Goal: Task Accomplishment & Management: Complete application form

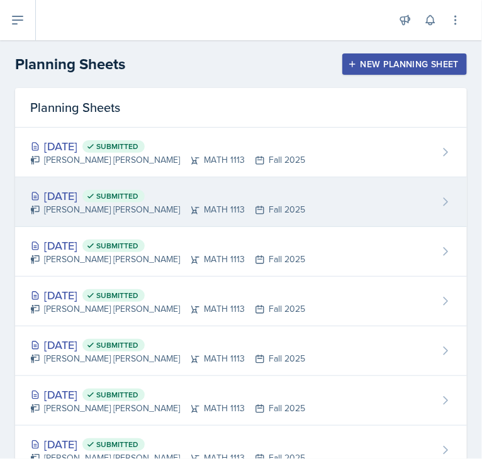
click at [398, 178] on div "[DATE] Submitted [PERSON_NAME] [PERSON_NAME] MATH 1113 Fall 2025" at bounding box center [241, 202] width 452 height 50
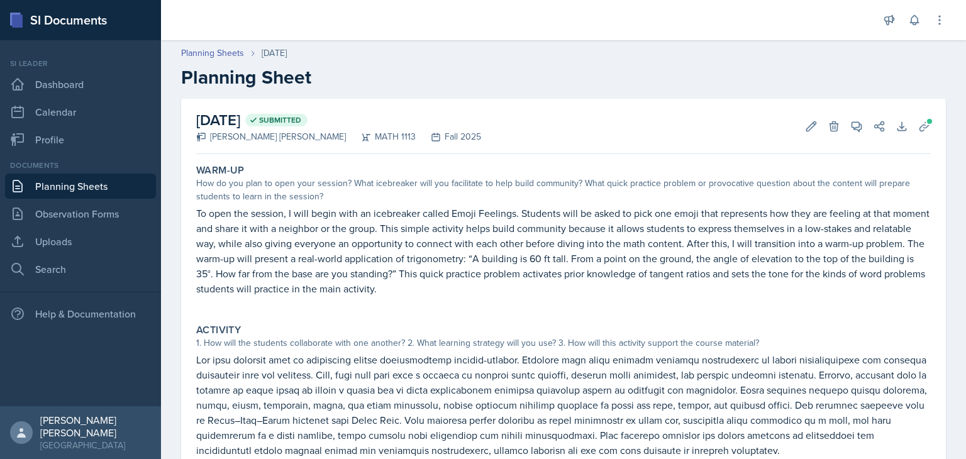
click at [82, 184] on link "Planning Sheets" at bounding box center [80, 186] width 151 height 25
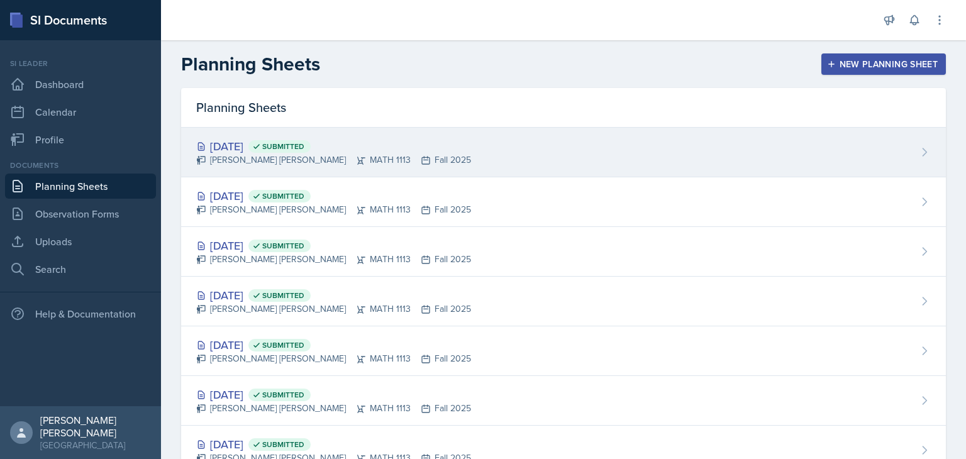
click at [403, 142] on div "Sep 25th, 2025 Submitted" at bounding box center [333, 146] width 275 height 17
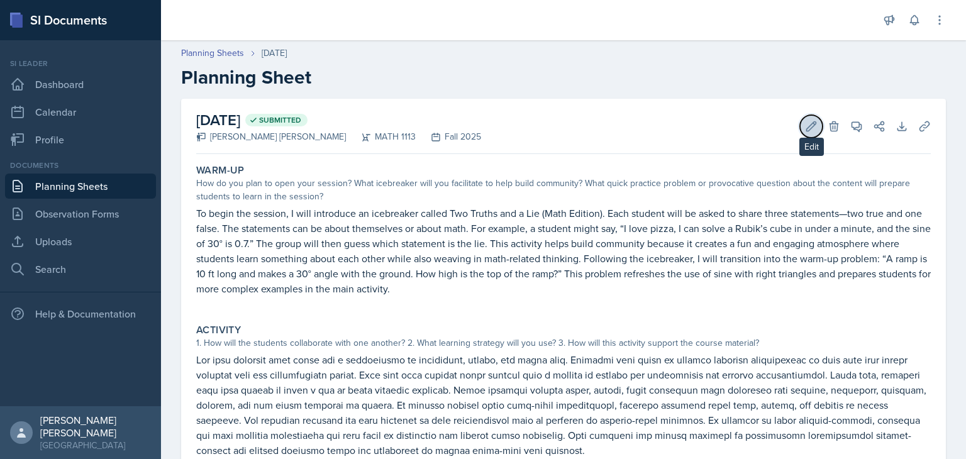
click at [481, 123] on icon at bounding box center [811, 126] width 13 height 13
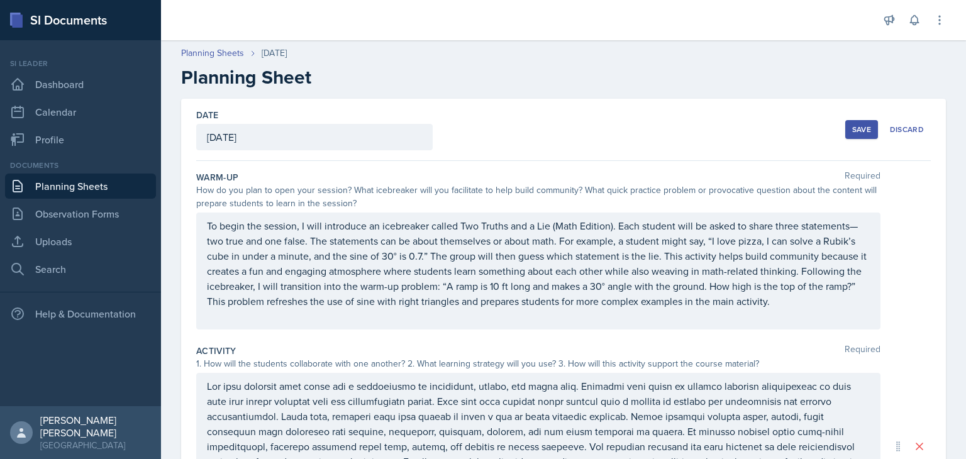
click at [460, 247] on p "To begin the session, I will introduce an icebreaker called Two Truths and a Li…" at bounding box center [538, 263] width 663 height 91
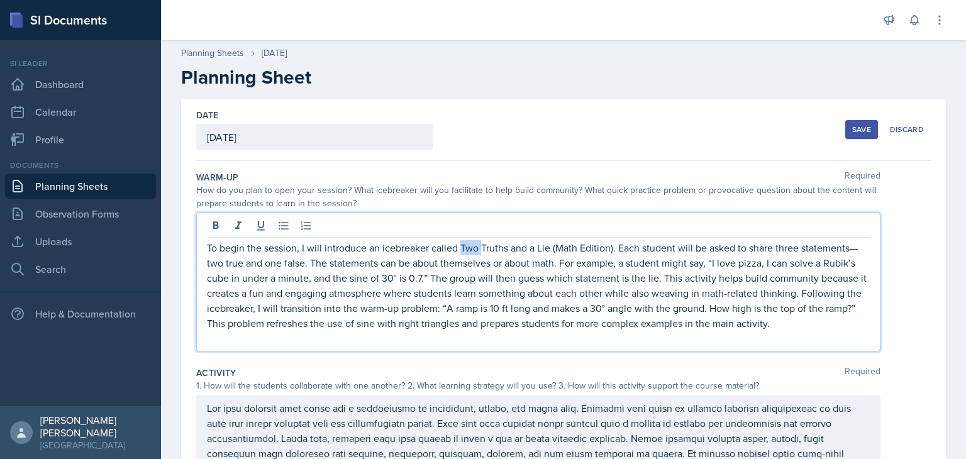
click at [460, 247] on p "To begin the session, I will introduce an icebreaker called Two Truths and a Li…" at bounding box center [538, 285] width 663 height 91
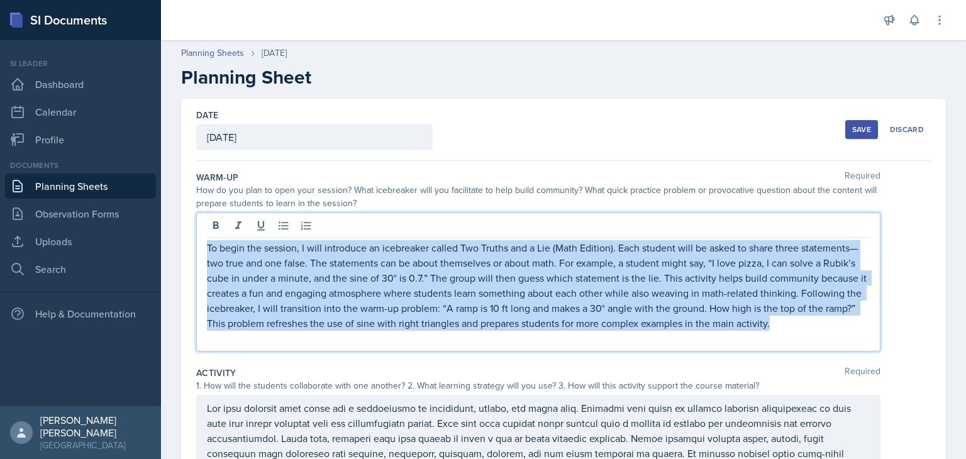
click at [460, 247] on p "To begin the session, I will introduce an icebreaker called Two Truths and a Li…" at bounding box center [538, 285] width 663 height 91
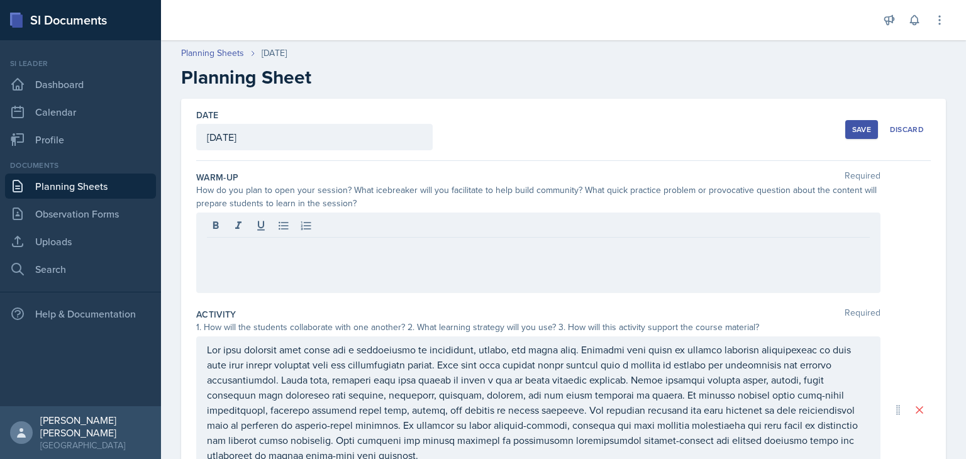
click at [362, 188] on div "How do you plan to open your session? What icebreaker will you facilitate to he…" at bounding box center [538, 197] width 684 height 26
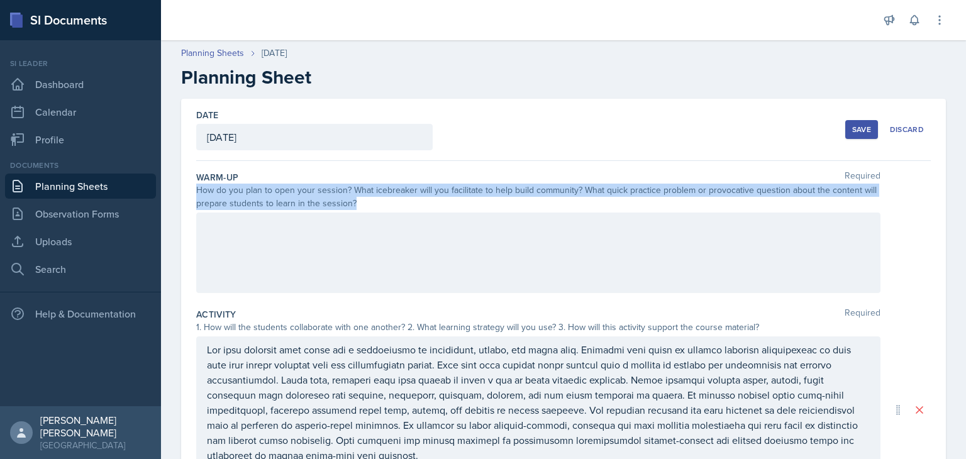
click at [362, 188] on div "How do you plan to open your session? What icebreaker will you facilitate to he…" at bounding box center [538, 197] width 684 height 26
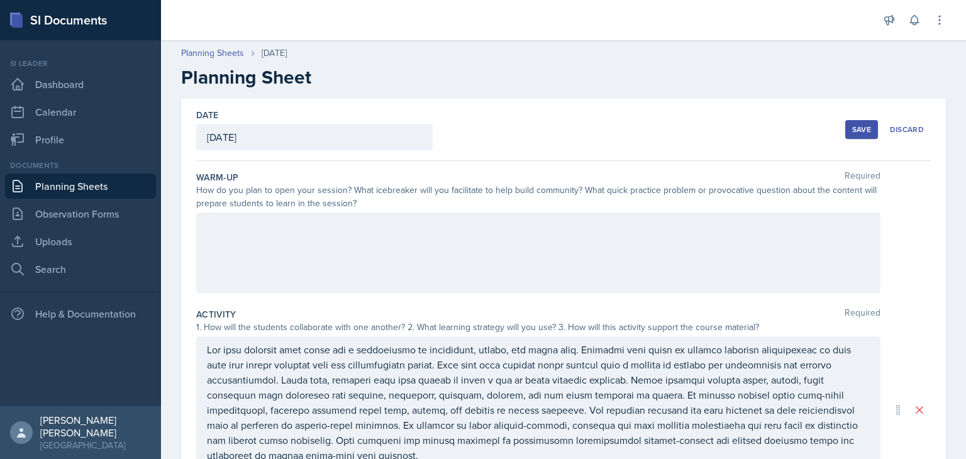
click at [402, 378] on p at bounding box center [538, 402] width 663 height 121
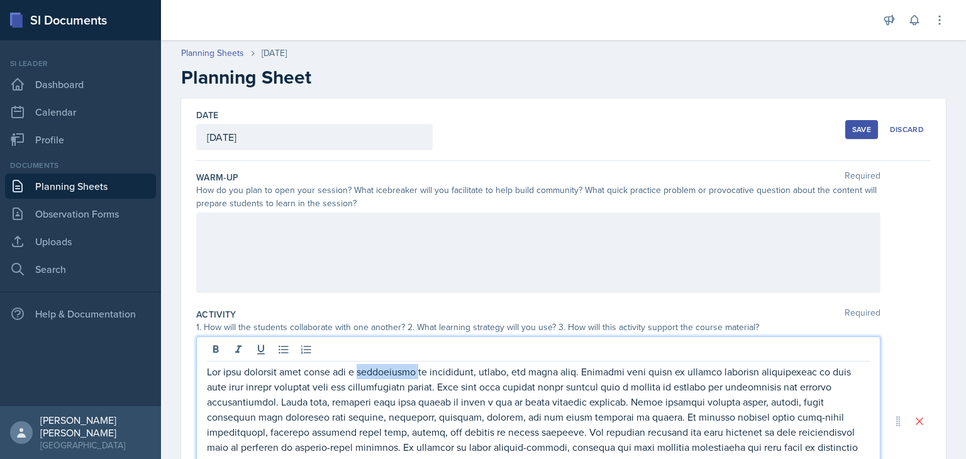
click at [402, 378] on p at bounding box center [538, 424] width 663 height 121
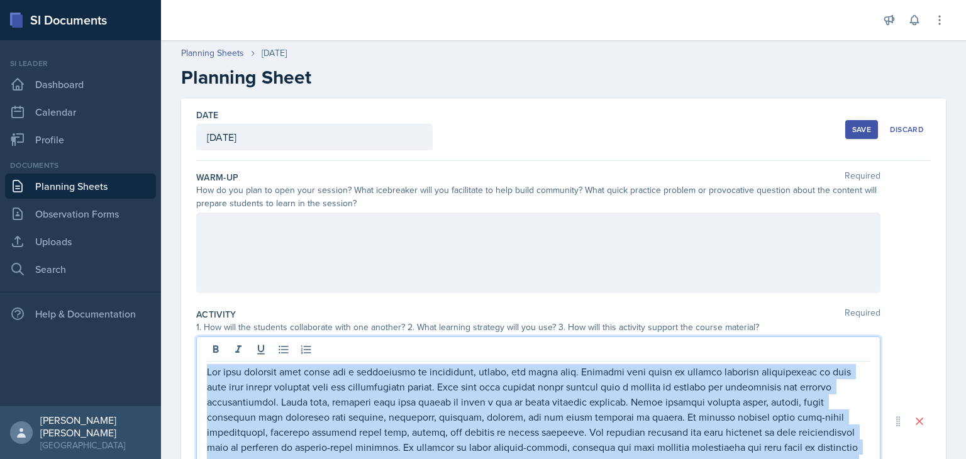
click at [402, 378] on p at bounding box center [538, 424] width 663 height 121
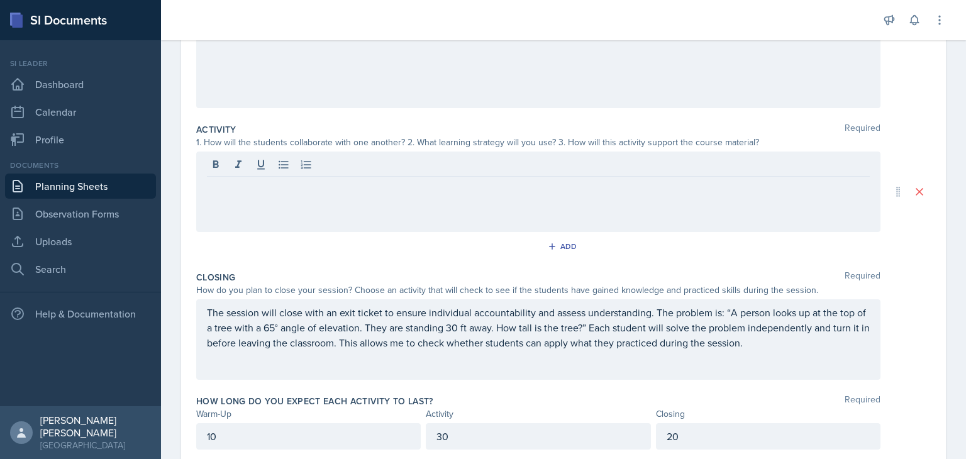
click at [481, 334] on p "The session will close with an exit ticket to ensure individual accountability …" at bounding box center [538, 327] width 663 height 45
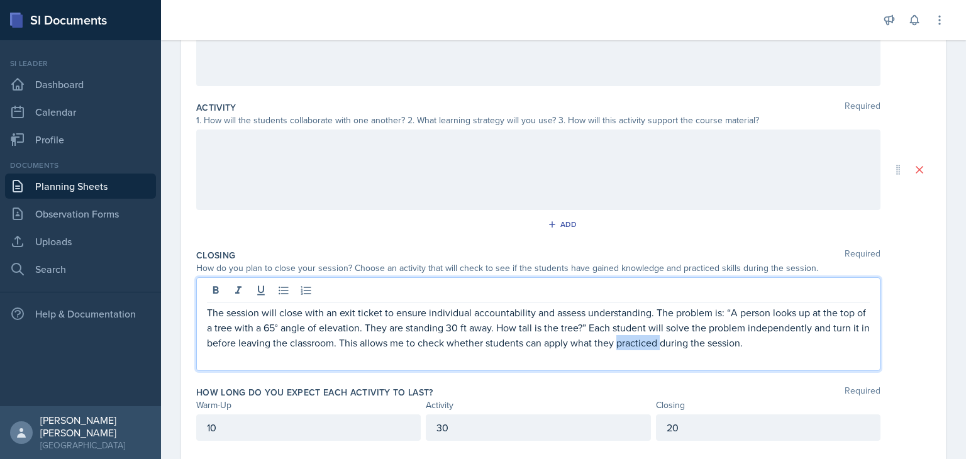
click at [481, 334] on p "The session will close with an exit ticket to ensure individual accountability …" at bounding box center [538, 327] width 663 height 45
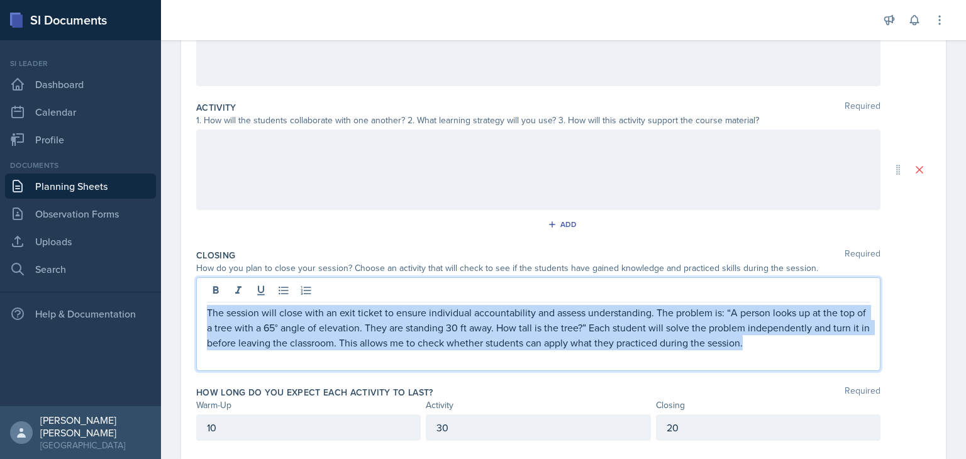
click at [481, 334] on p "The session will close with an exit ticket to ensure individual accountability …" at bounding box center [538, 327] width 663 height 45
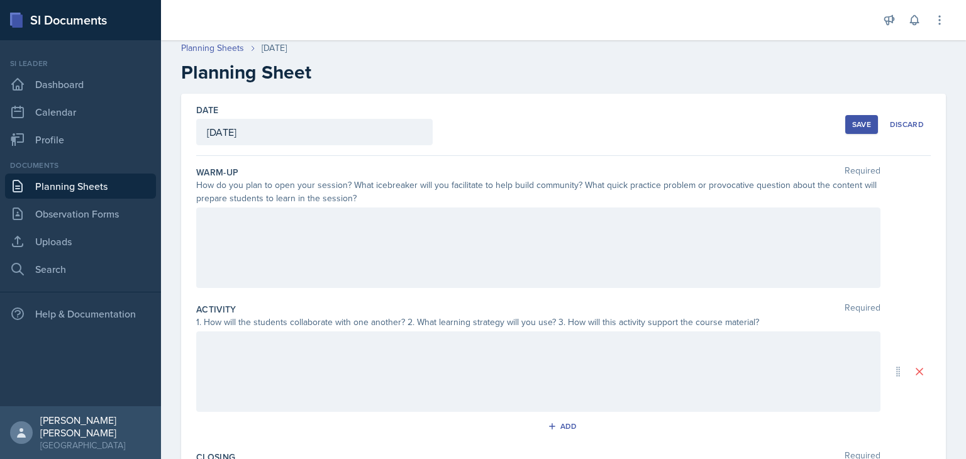
scroll to position [0, 0]
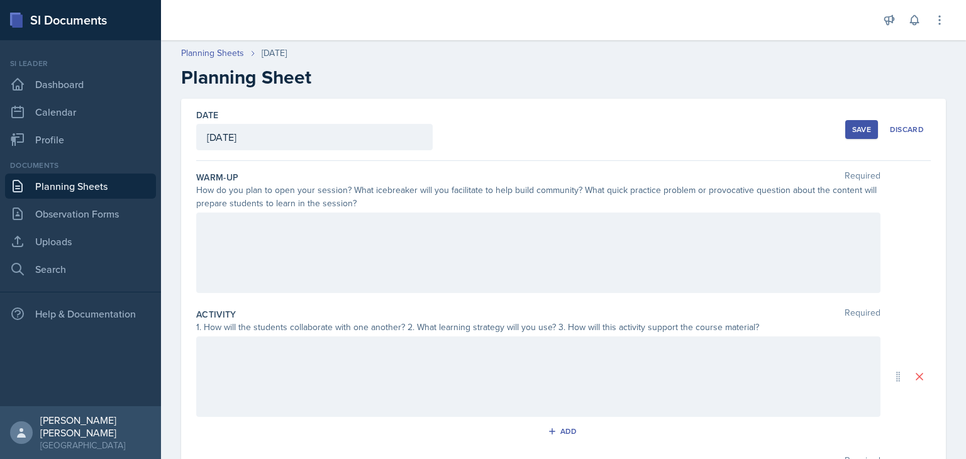
click at [312, 171] on div "Warm-Up Required" at bounding box center [563, 177] width 735 height 13
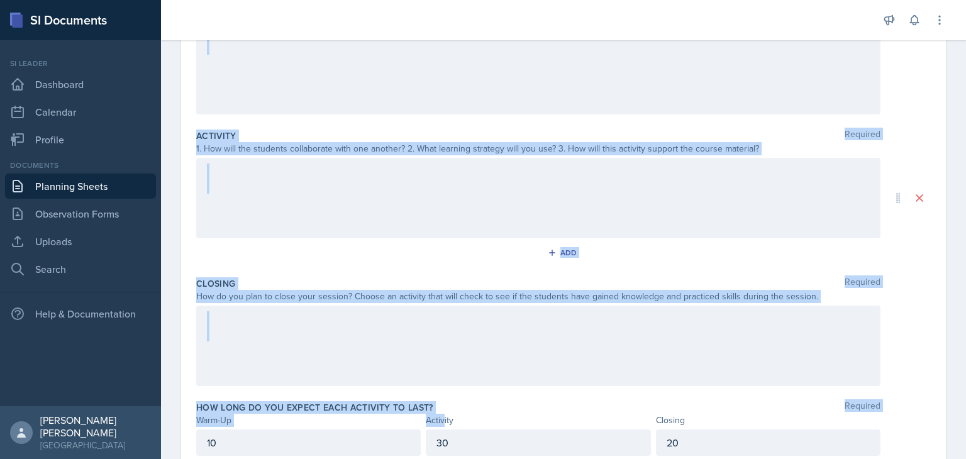
scroll to position [225, 0]
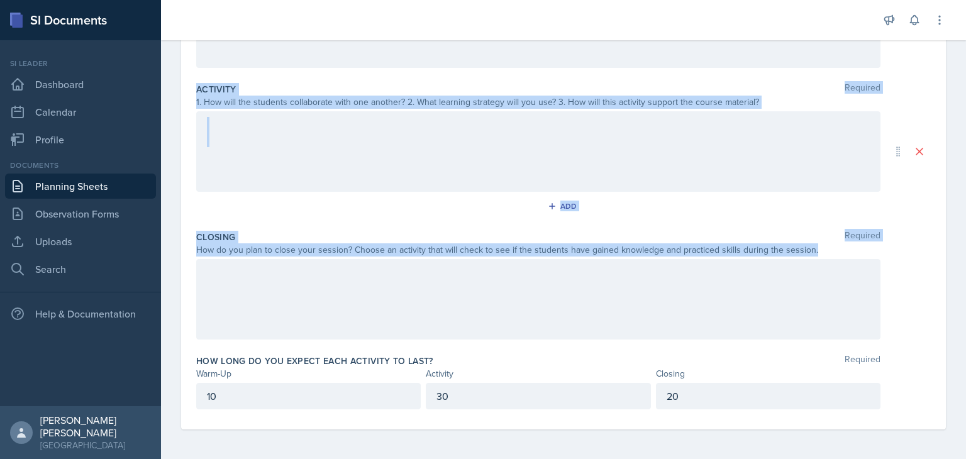
drag, startPoint x: 197, startPoint y: 175, endPoint x: 448, endPoint y: 308, distance: 283.9
click at [448, 308] on div "Warm-Up Required How do you plan to open your session? What icebreaker will you…" at bounding box center [563, 183] width 735 height 494
copy div "Warm-Up Required How do you plan to open your session? What icebreaker will you…"
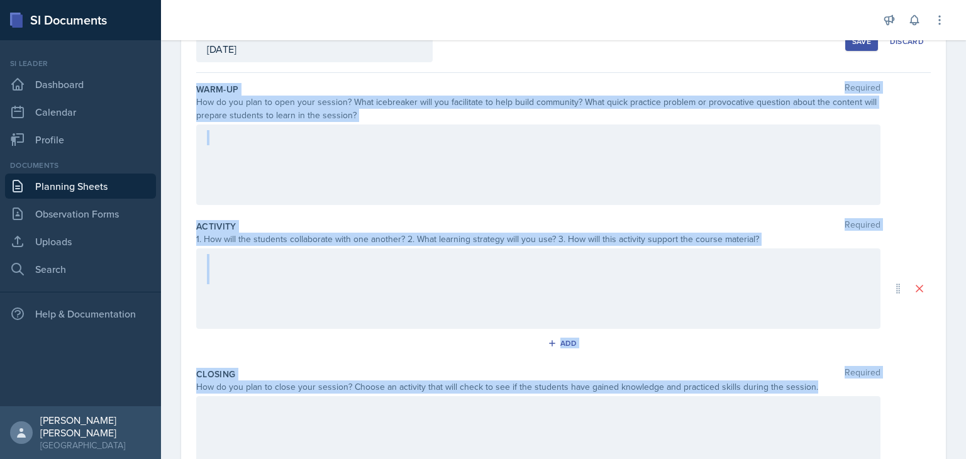
click at [481, 148] on div at bounding box center [538, 165] width 684 height 81
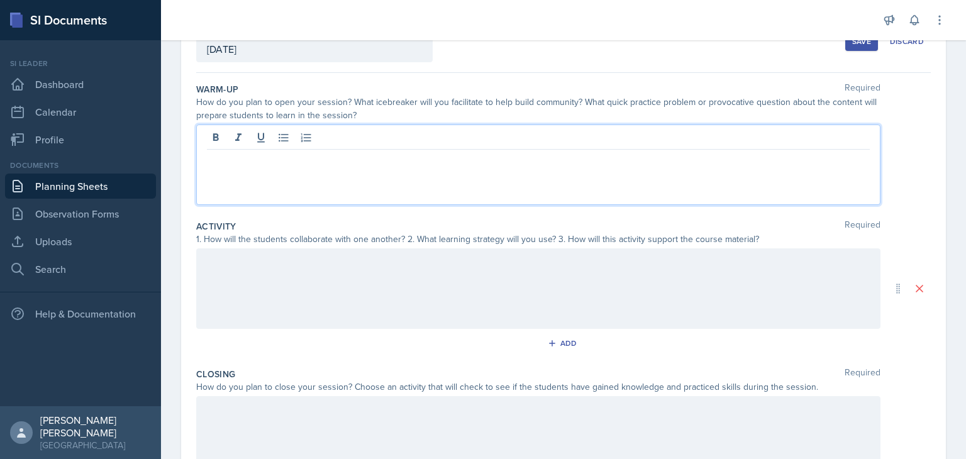
scroll to position [109, 0]
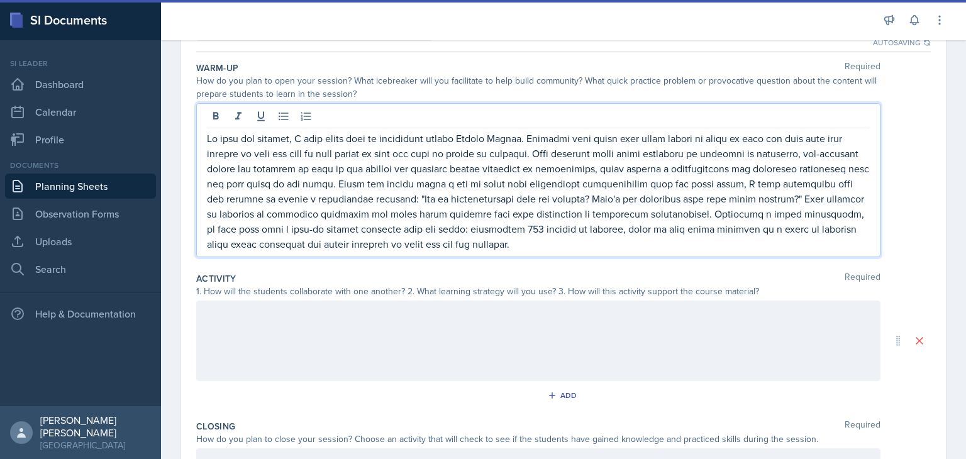
click at [447, 318] on div at bounding box center [538, 341] width 684 height 81
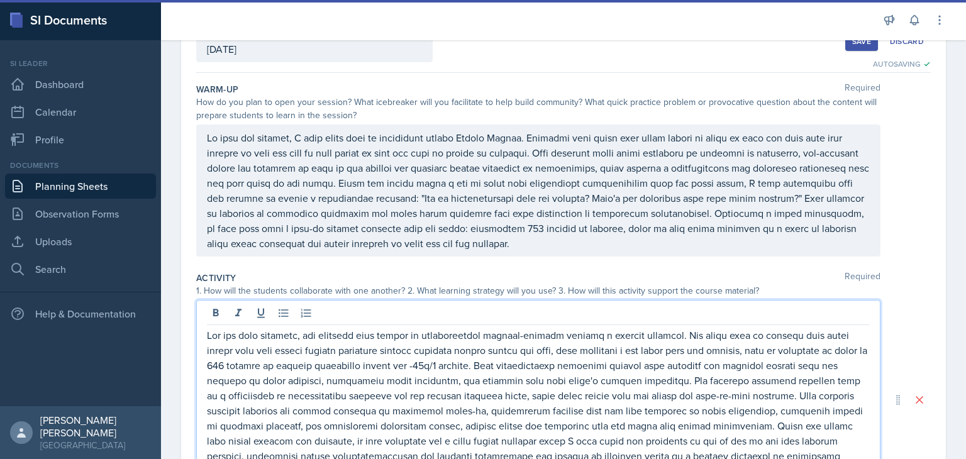
scroll to position [109, 0]
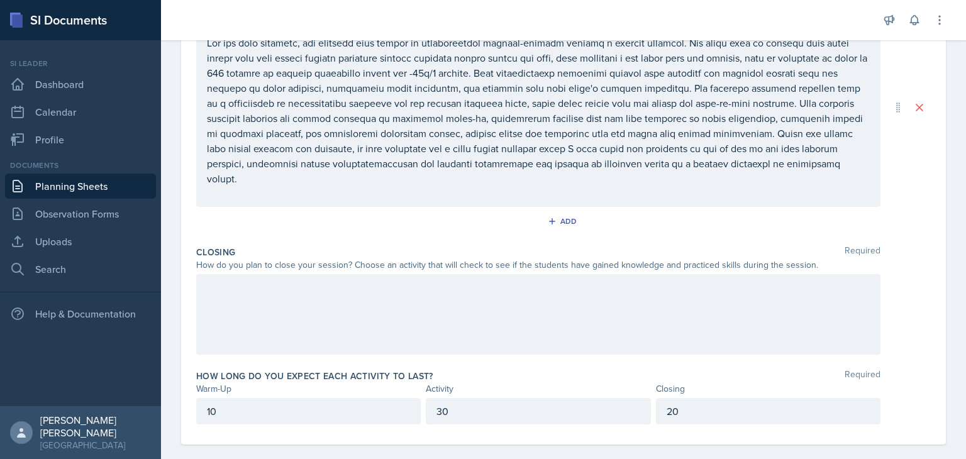
click at [481, 315] on div at bounding box center [538, 314] width 684 height 81
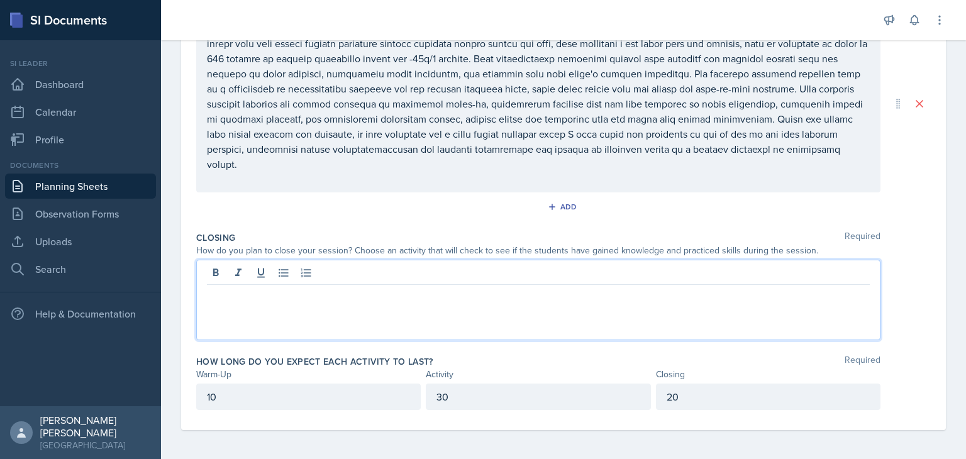
scroll to position [381, 0]
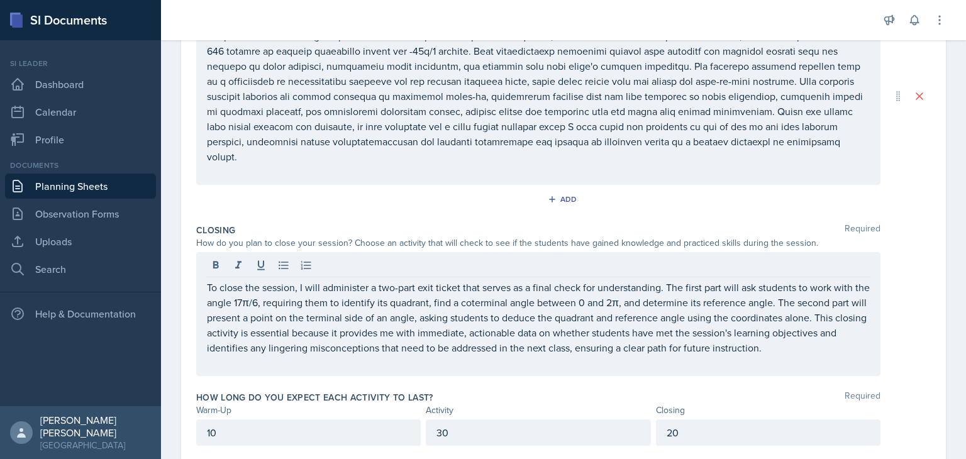
click at [240, 438] on div "10" at bounding box center [308, 433] width 225 height 26
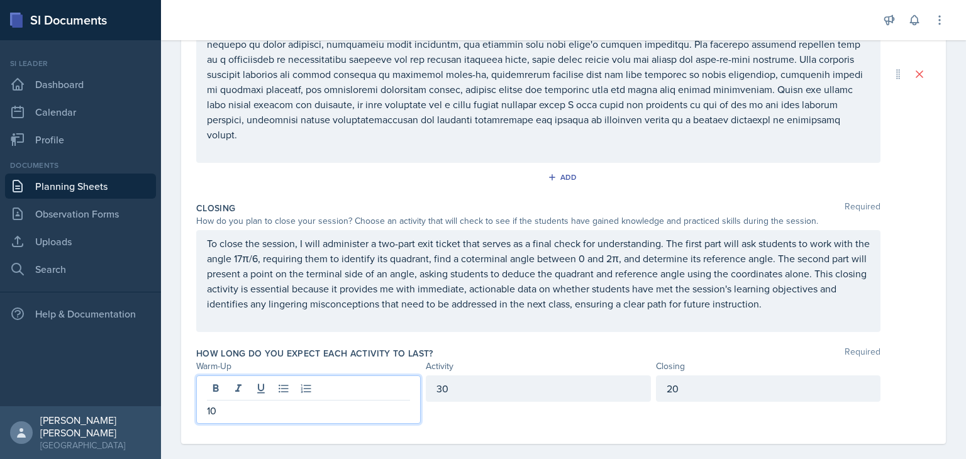
click at [373, 418] on div "10" at bounding box center [308, 399] width 225 height 48
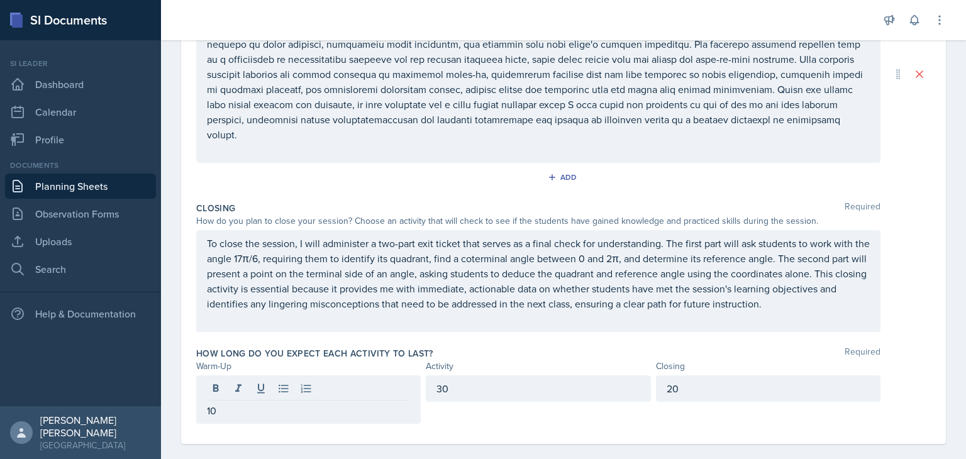
click at [373, 418] on div "10" at bounding box center [308, 399] width 225 height 48
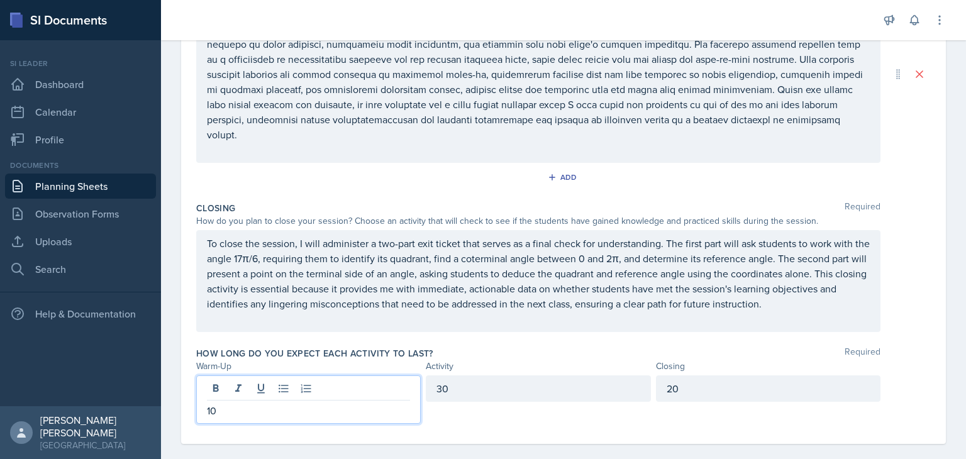
click at [321, 410] on p "10" at bounding box center [308, 410] width 203 height 15
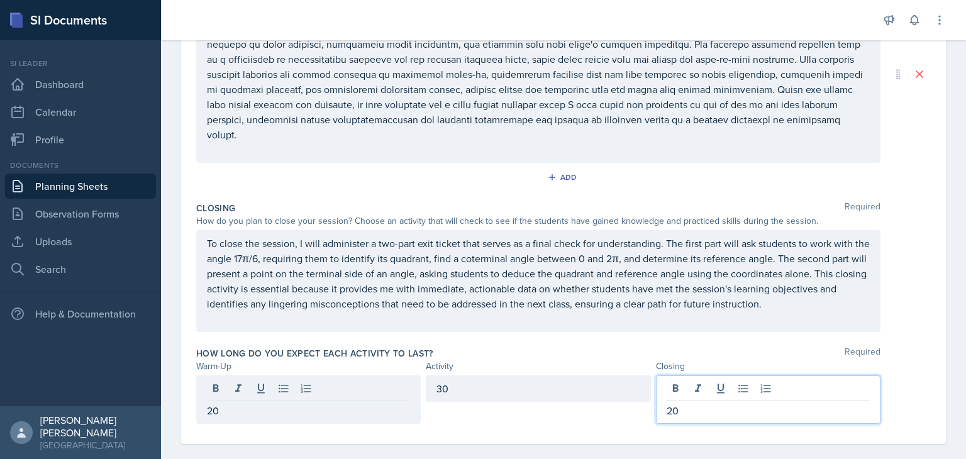
click at [481, 385] on div "20" at bounding box center [768, 399] width 225 height 48
click at [481, 277] on div "To close the session, I will administer a two-part exit ticket that serves as a…" at bounding box center [563, 281] width 735 height 102
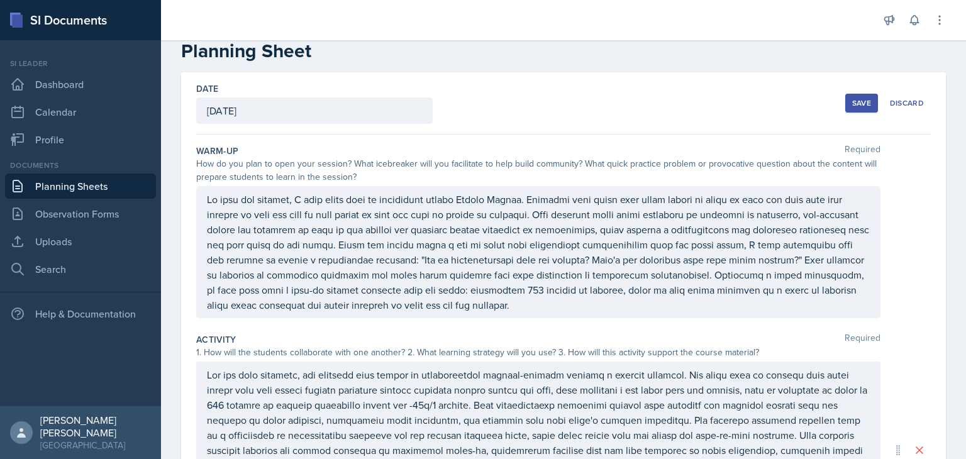
scroll to position [0, 0]
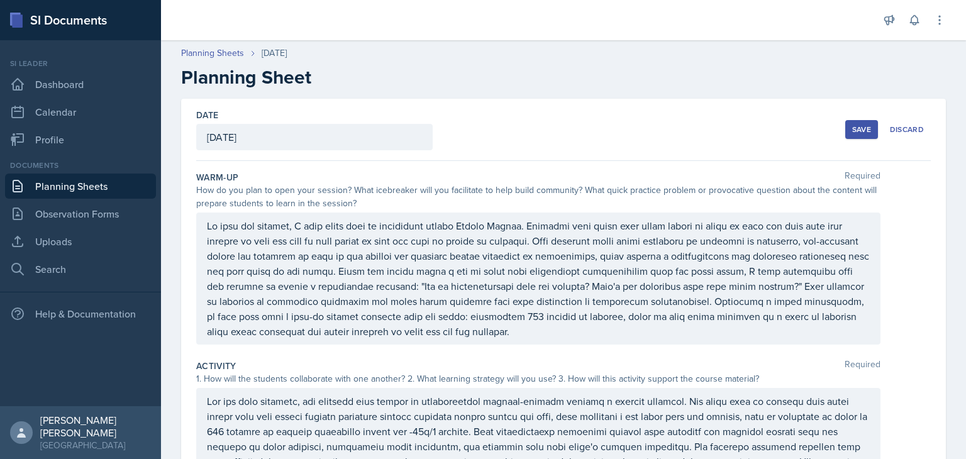
click at [481, 130] on div "Save" at bounding box center [861, 130] width 19 height 10
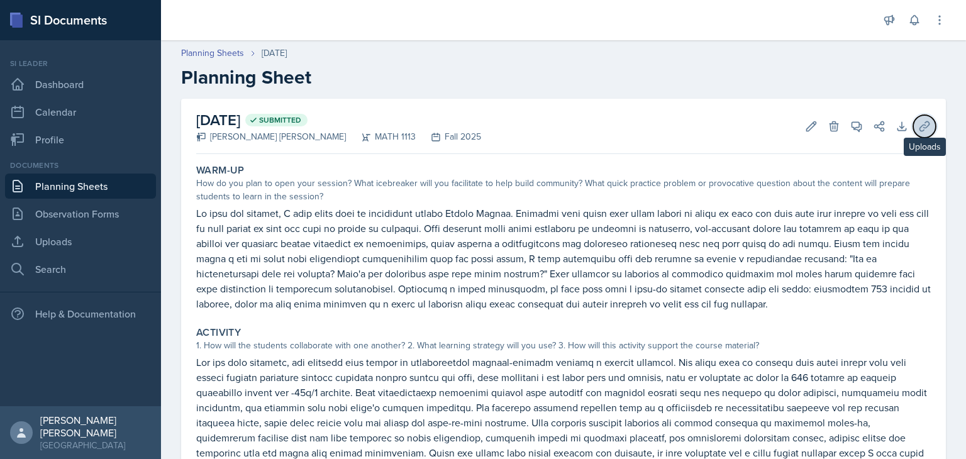
click at [481, 134] on button "Uploads" at bounding box center [924, 126] width 23 height 23
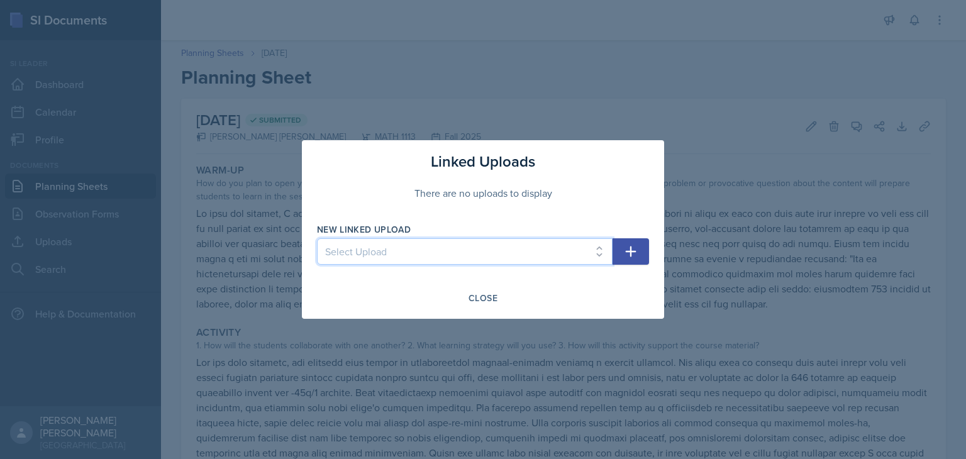
click at [481, 246] on select "Select Upload Session 1 Session 2 Worksheet for session 2 Session 3 Session 3 &…" at bounding box center [465, 251] width 296 height 26
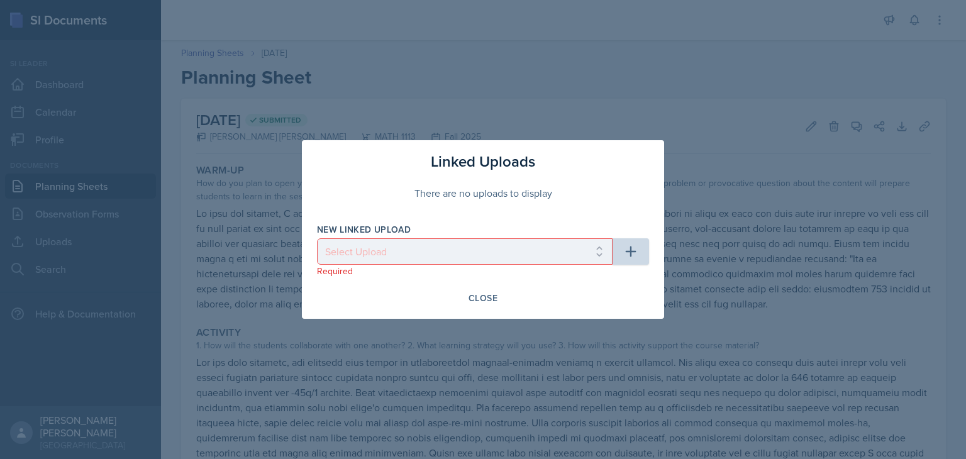
click at [248, 219] on div at bounding box center [483, 229] width 966 height 459
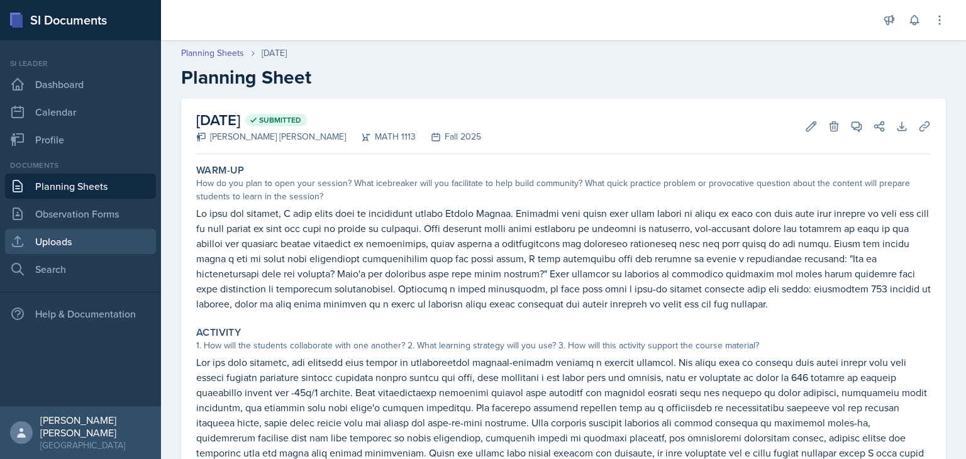
click at [75, 230] on link "Uploads" at bounding box center [80, 241] width 151 height 25
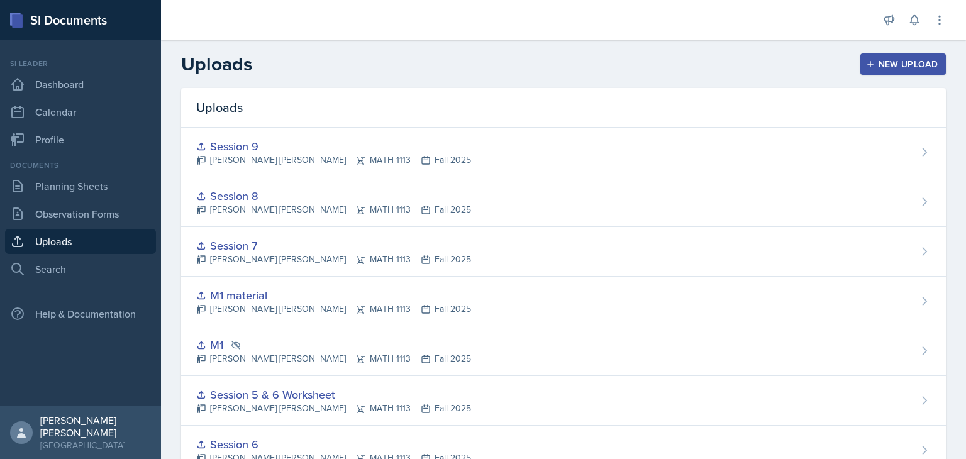
click at [481, 59] on div "New Upload" at bounding box center [904, 64] width 70 height 10
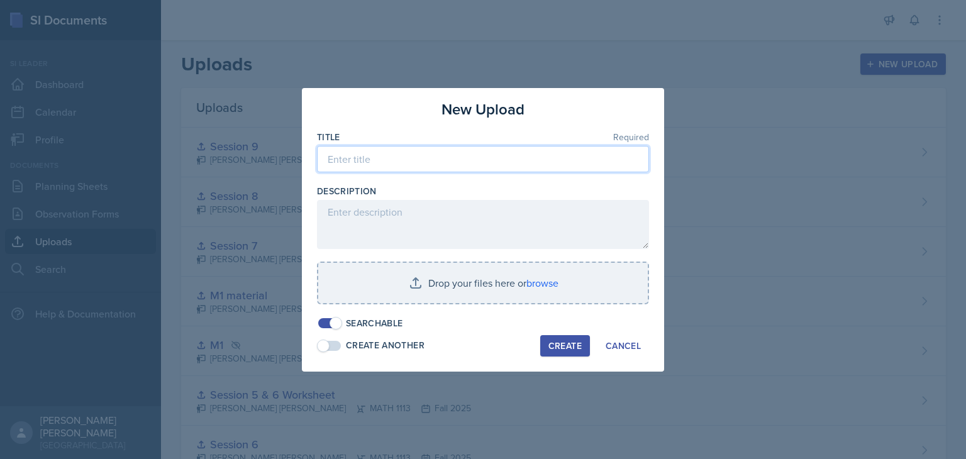
click at [468, 149] on input at bounding box center [483, 159] width 332 height 26
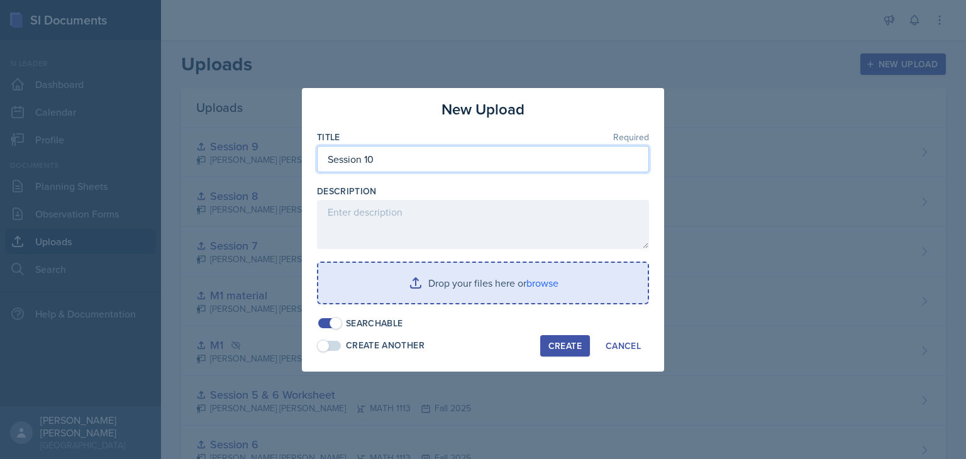
type input "Session 10"
click at [451, 288] on input "file" at bounding box center [483, 283] width 330 height 40
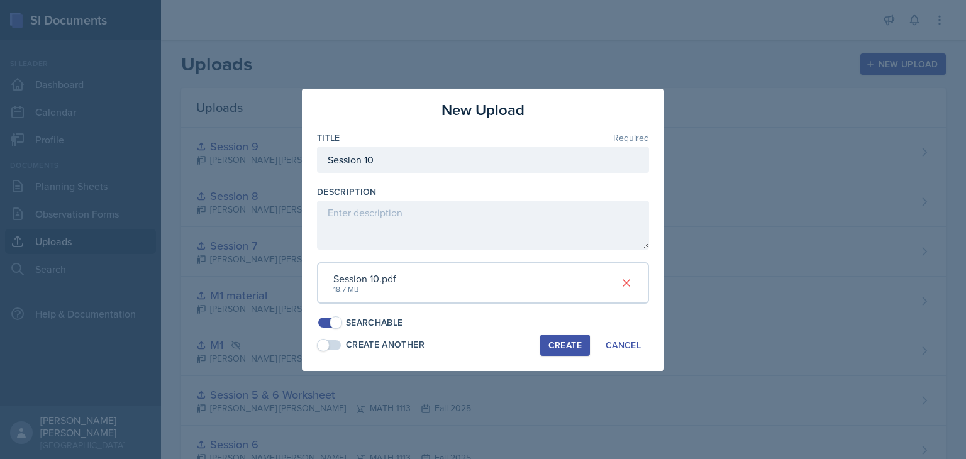
click at [481, 346] on div "Create" at bounding box center [564, 345] width 33 height 10
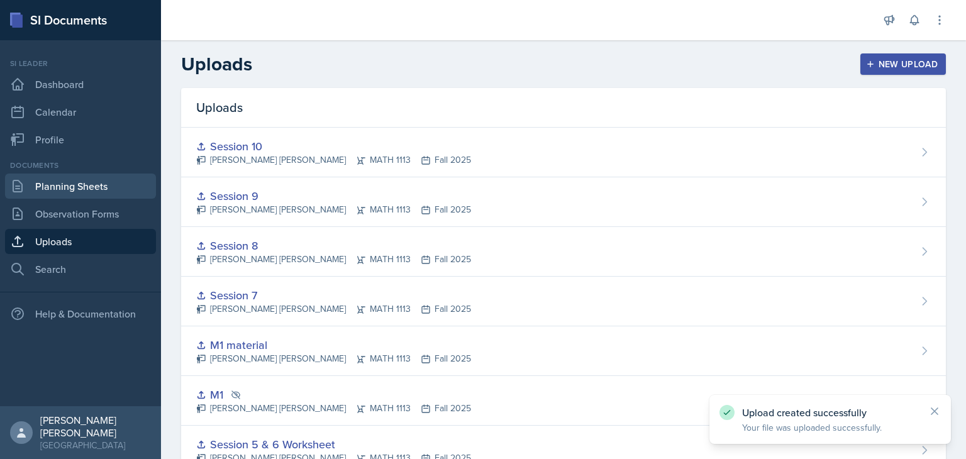
click at [97, 176] on link "Planning Sheets" at bounding box center [80, 186] width 151 height 25
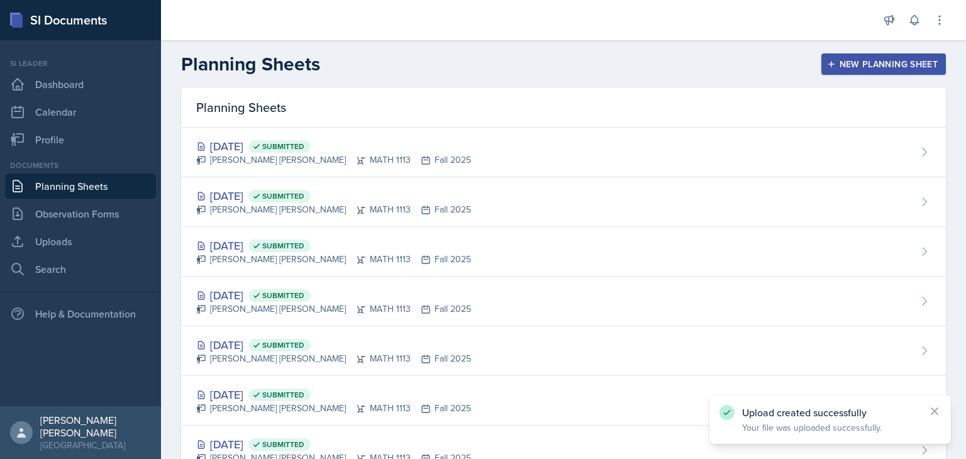
click at [481, 71] on button "New Planning Sheet" at bounding box center [883, 63] width 125 height 21
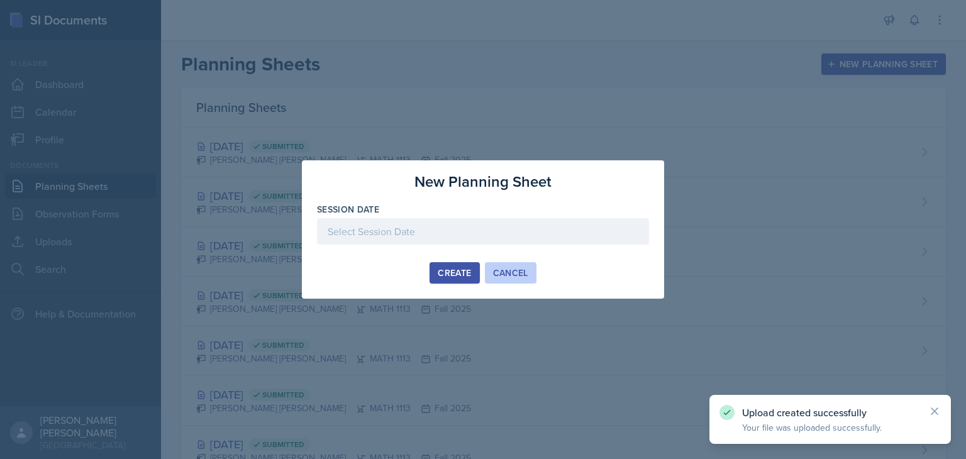
click at [481, 270] on button "Cancel" at bounding box center [511, 272] width 52 height 21
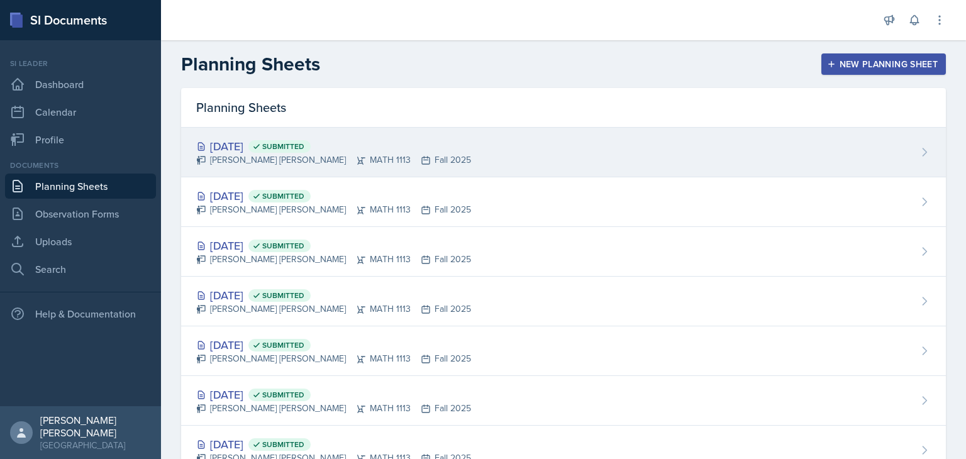
click at [481, 154] on div "Sep 25th, 2025 Submitted Gabriela Rosario Santisteban Navarro MATH 1113 Fall 20…" at bounding box center [563, 153] width 765 height 50
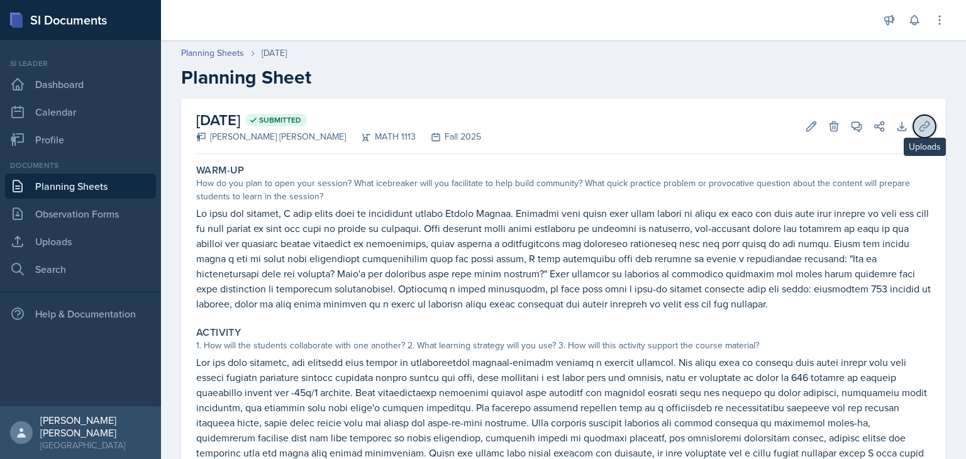
click at [481, 126] on icon at bounding box center [924, 125] width 9 height 9
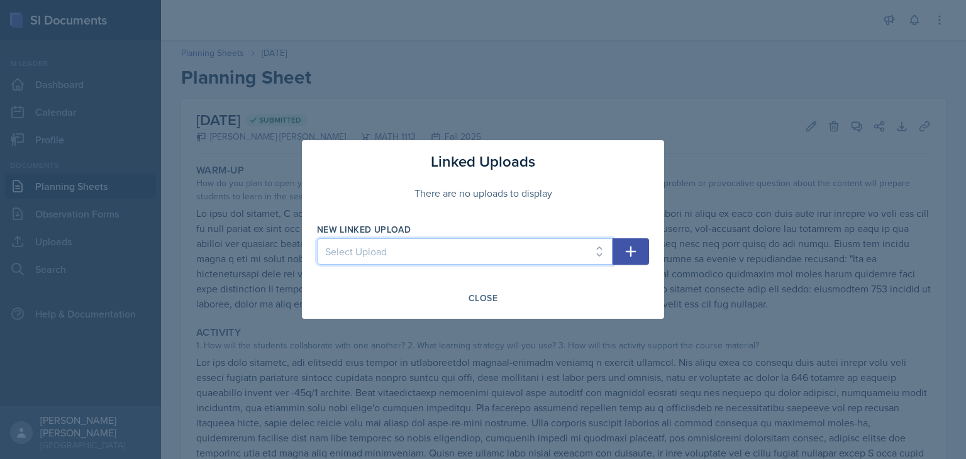
click at [433, 241] on select "Select Upload Session 1 Session 2 Worksheet for session 2 Session 3 Session 3 &…" at bounding box center [465, 251] width 296 height 26
select select "faf66640-6500-48e1-8137-87cf57215610"
click at [317, 238] on select "Select Upload Session 1 Session 2 Worksheet for session 2 Session 3 Session 3 &…" at bounding box center [465, 251] width 296 height 26
click at [481, 247] on button "button" at bounding box center [631, 251] width 36 height 26
select select
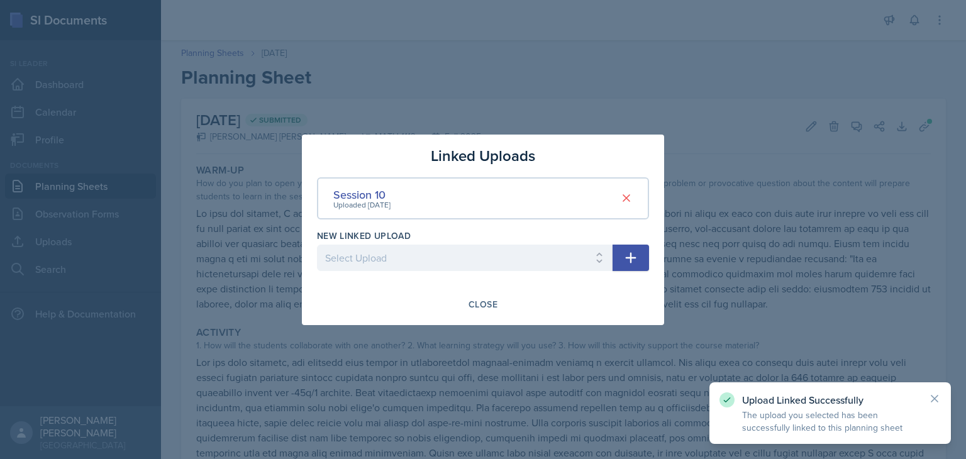
click at [418, 111] on div at bounding box center [483, 229] width 966 height 459
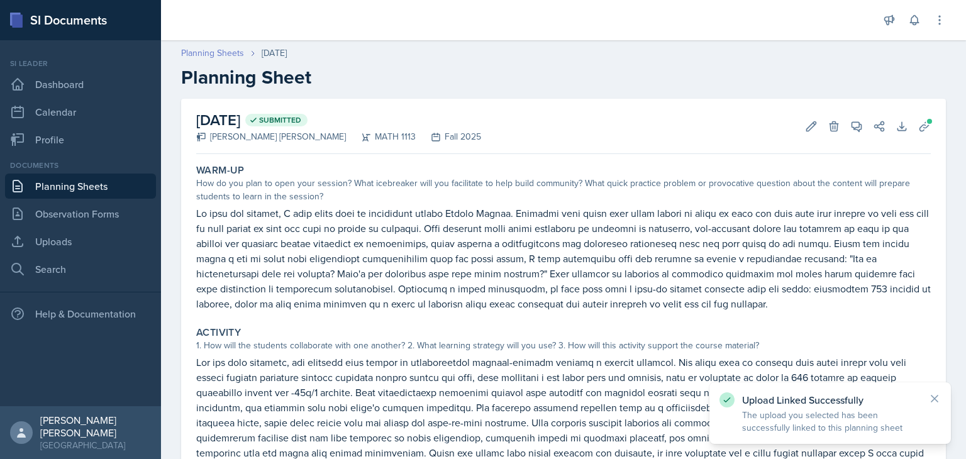
click at [219, 55] on link "Planning Sheets" at bounding box center [212, 53] width 63 height 13
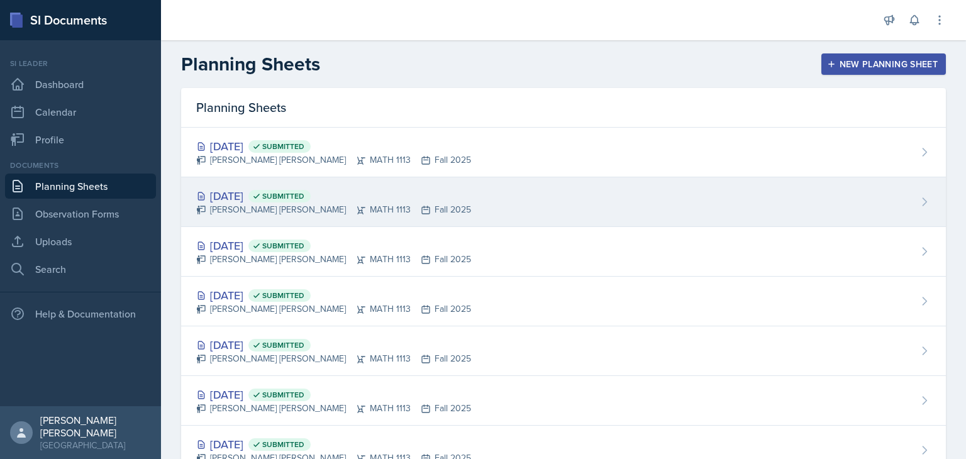
click at [370, 189] on div "Sep 23rd, 2025 Submitted" at bounding box center [333, 195] width 275 height 17
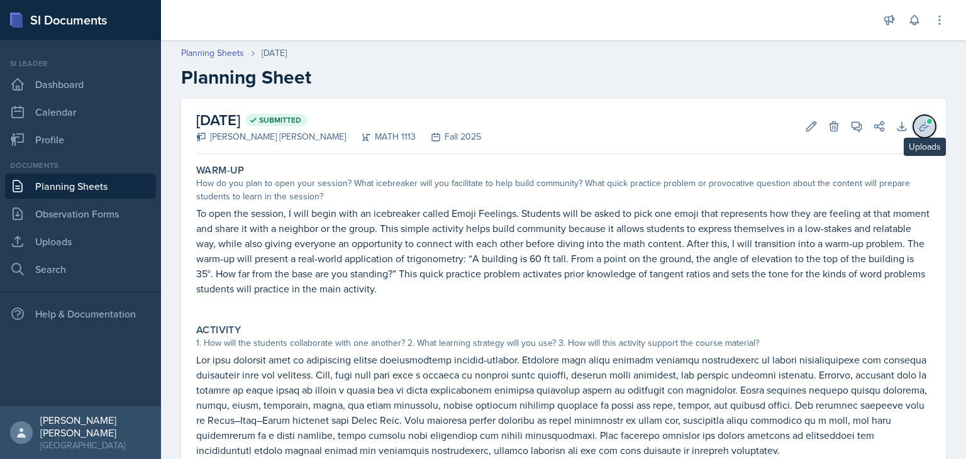
click at [481, 129] on icon at bounding box center [924, 126] width 13 height 13
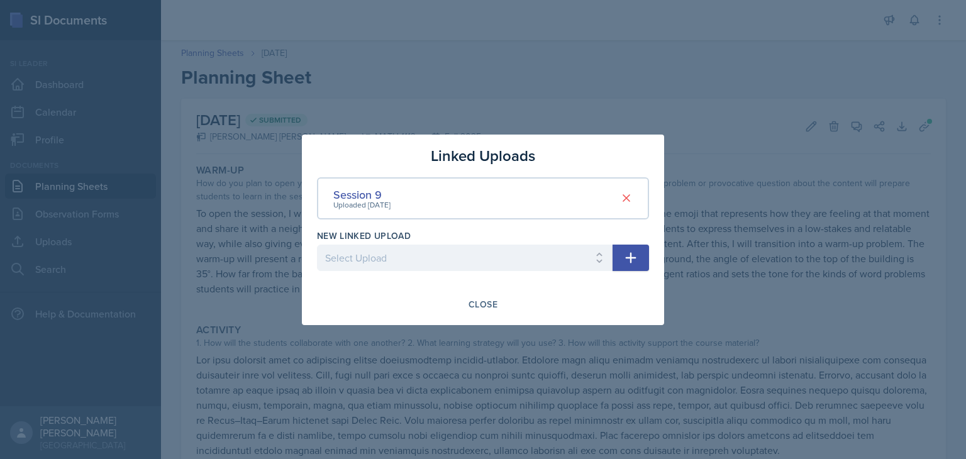
click at [481, 90] on div at bounding box center [483, 229] width 966 height 459
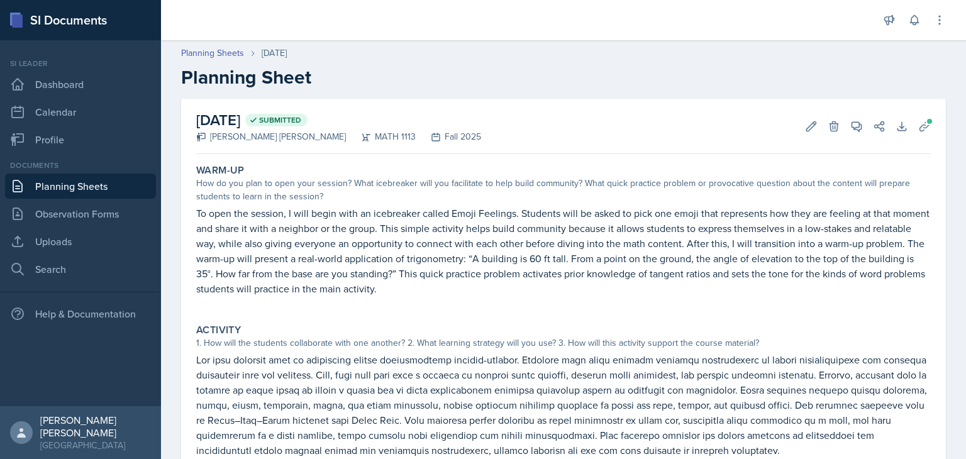
click at [58, 198] on link "Planning Sheets" at bounding box center [80, 186] width 151 height 25
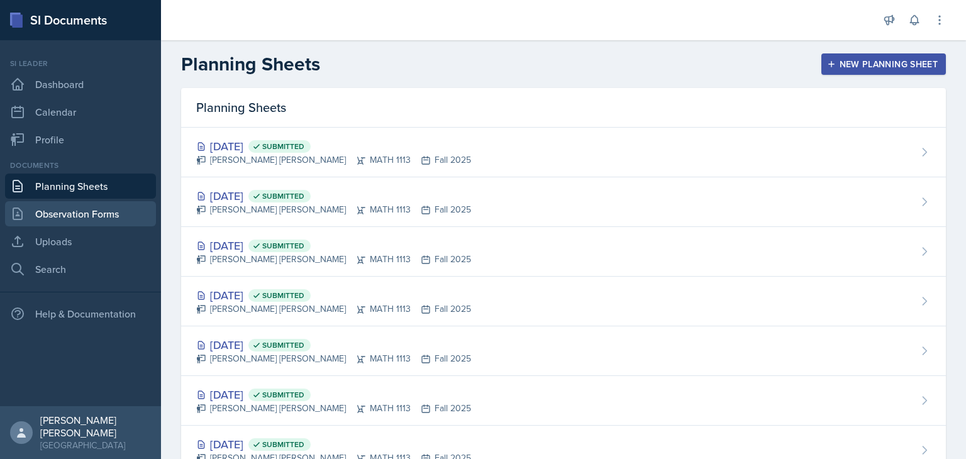
click at [73, 226] on link "Observation Forms" at bounding box center [80, 213] width 151 height 25
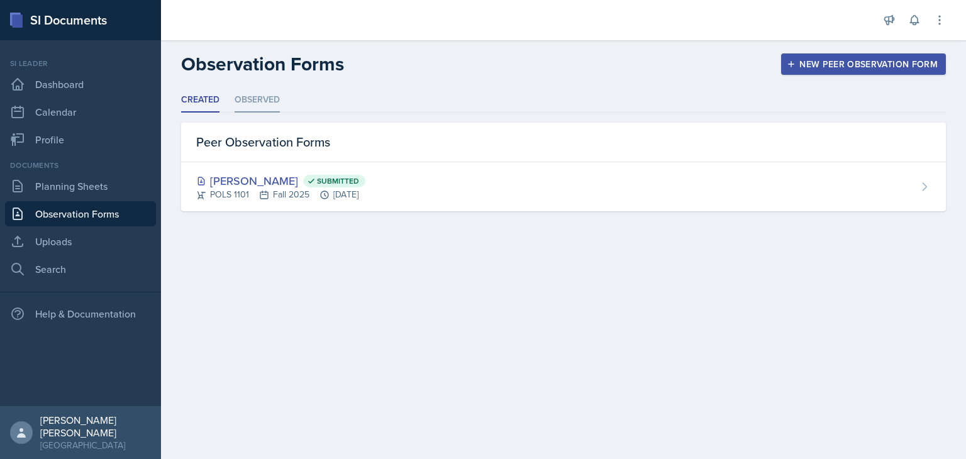
click at [260, 110] on li "Observed" at bounding box center [257, 100] width 45 height 25
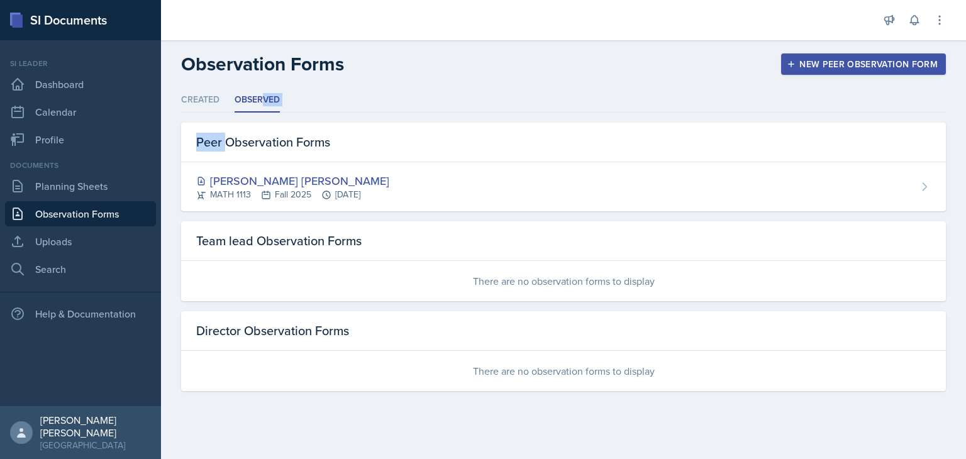
drag, startPoint x: 260, startPoint y: 110, endPoint x: 225, endPoint y: 116, distance: 36.4
click at [225, 116] on div "Created Observed Created Observed Peer Observation Forms Samantha Ibarra Rodrig…" at bounding box center [563, 239] width 765 height 303
click at [387, 81] on header "Observation Forms New Peer Observation Form" at bounding box center [563, 64] width 805 height 48
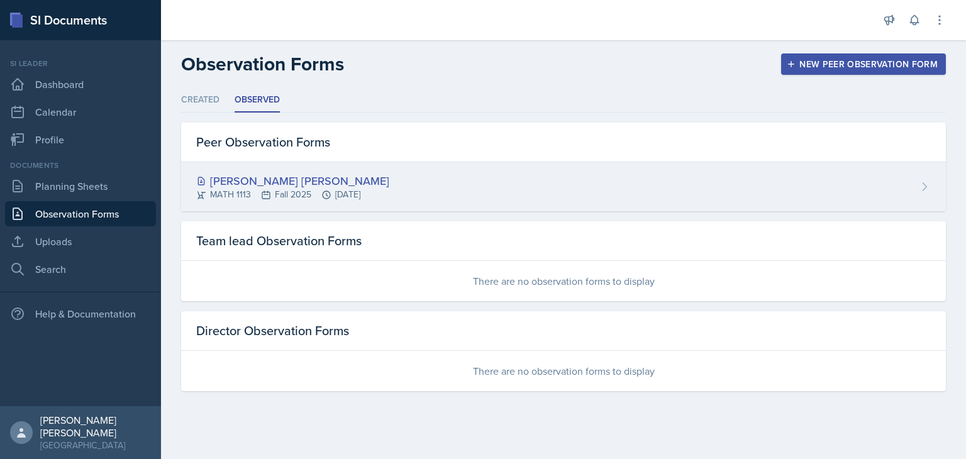
click at [305, 187] on div "[PERSON_NAME] [PERSON_NAME]" at bounding box center [292, 180] width 193 height 17
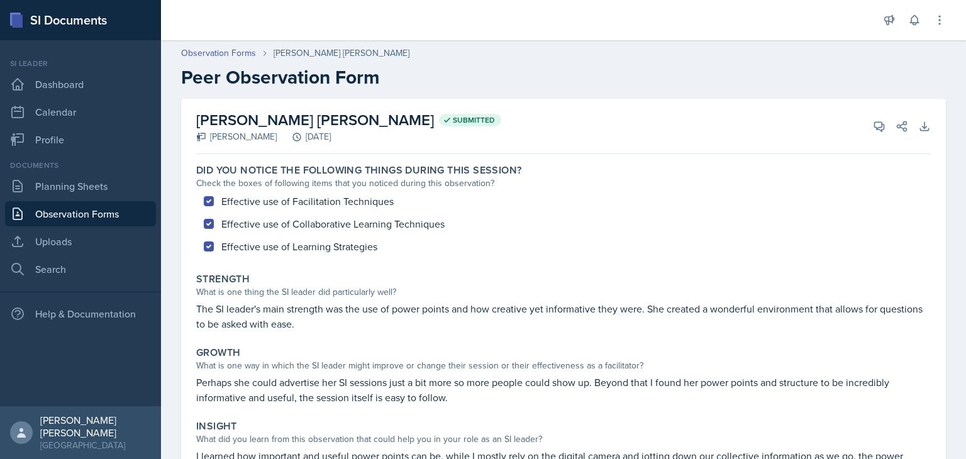
click at [481, 219] on div "Did you notice the following things during this session? Check the boxes of fol…" at bounding box center [563, 211] width 745 height 104
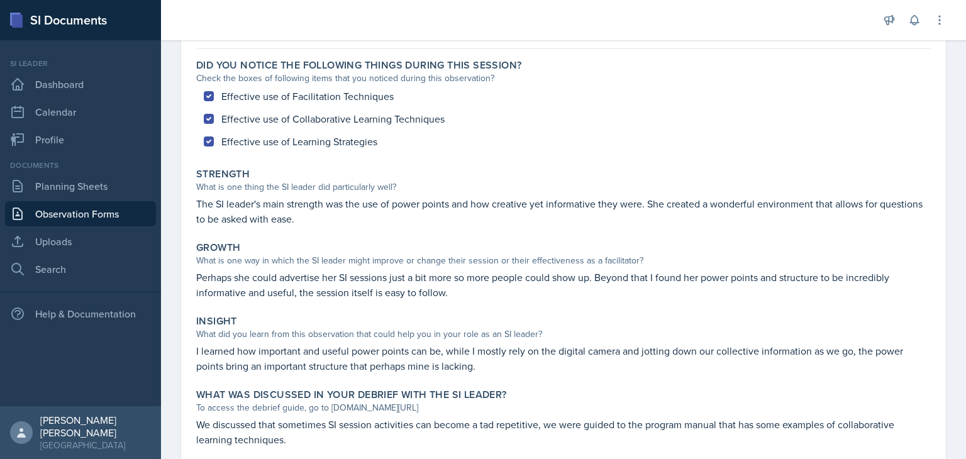
scroll to position [143, 0]
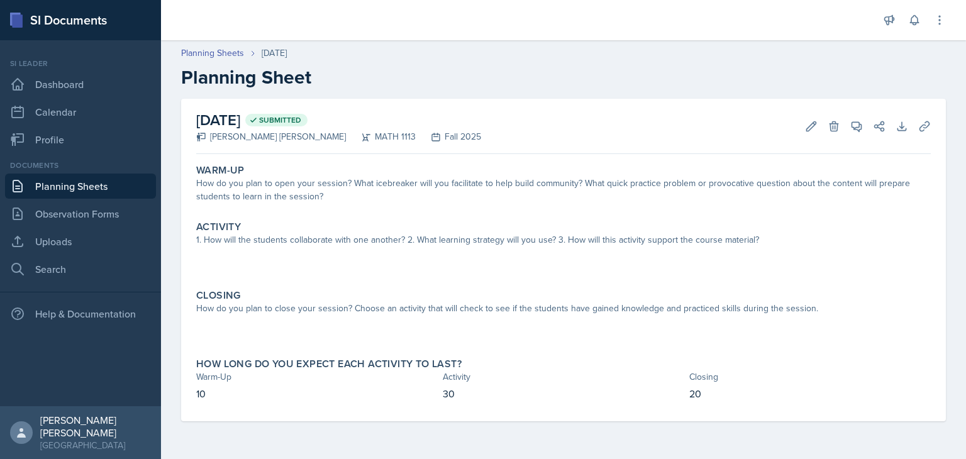
click at [108, 189] on link "Planning Sheets" at bounding box center [80, 186] width 151 height 25
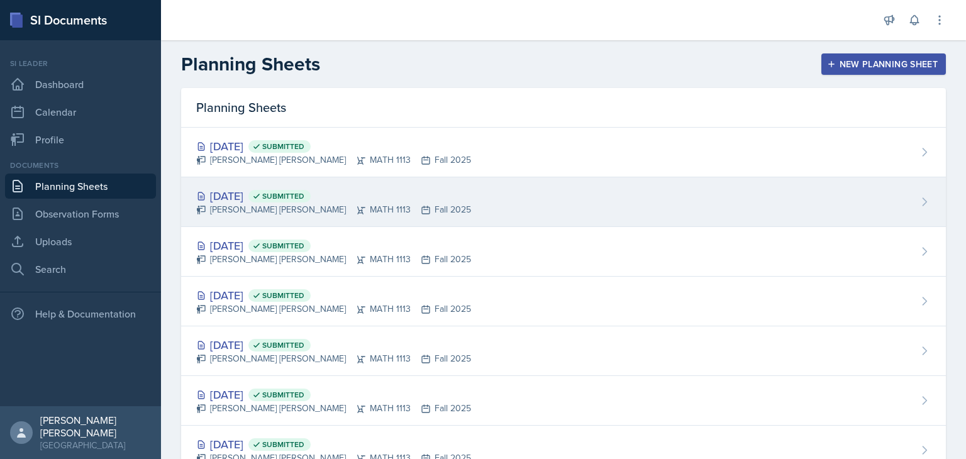
click at [234, 204] on div "[PERSON_NAME] [PERSON_NAME] MATH 1113 Fall 2025" at bounding box center [333, 209] width 275 height 13
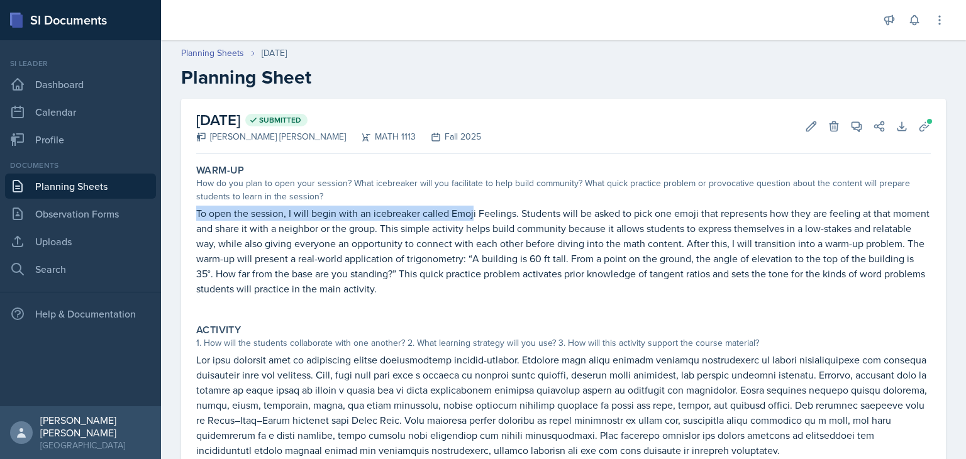
drag, startPoint x: 196, startPoint y: 211, endPoint x: 473, endPoint y: 218, distance: 276.8
click at [473, 218] on p "To open the session, I will begin with an icebreaker called Emoji Feelings. Stu…" at bounding box center [563, 251] width 735 height 91
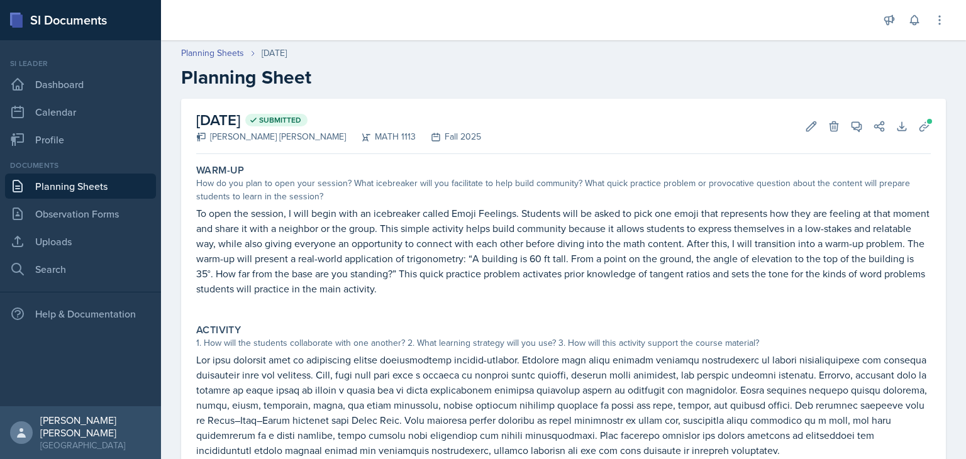
click at [594, 204] on div "Warm-Up How do you plan to open your session? What icebreaker will you facilita…" at bounding box center [563, 236] width 745 height 155
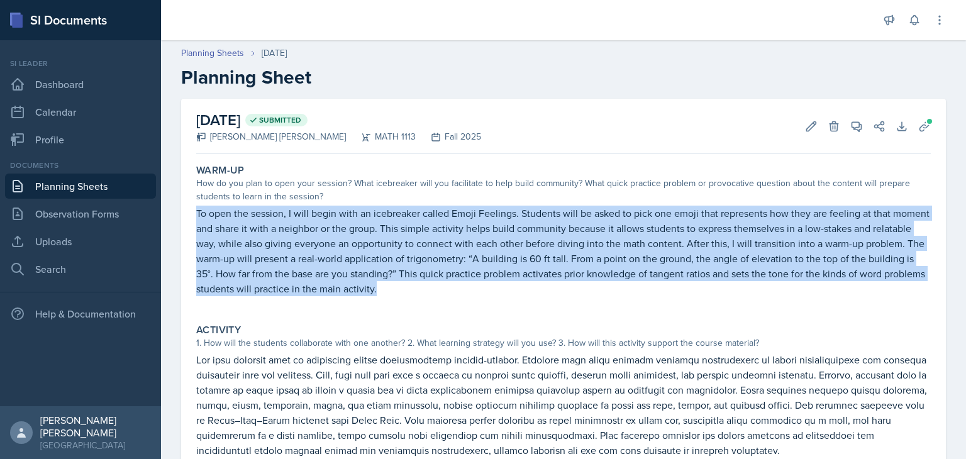
drag, startPoint x: 450, startPoint y: 288, endPoint x: 196, endPoint y: 210, distance: 265.8
click at [196, 210] on p "To open the session, I will begin with an icebreaker called Emoji Feelings. Stu…" at bounding box center [563, 251] width 735 height 91
copy p "To open the session, I will begin with an icebreaker called Emoji Feelings. Stu…"
